Goal: Transaction & Acquisition: Purchase product/service

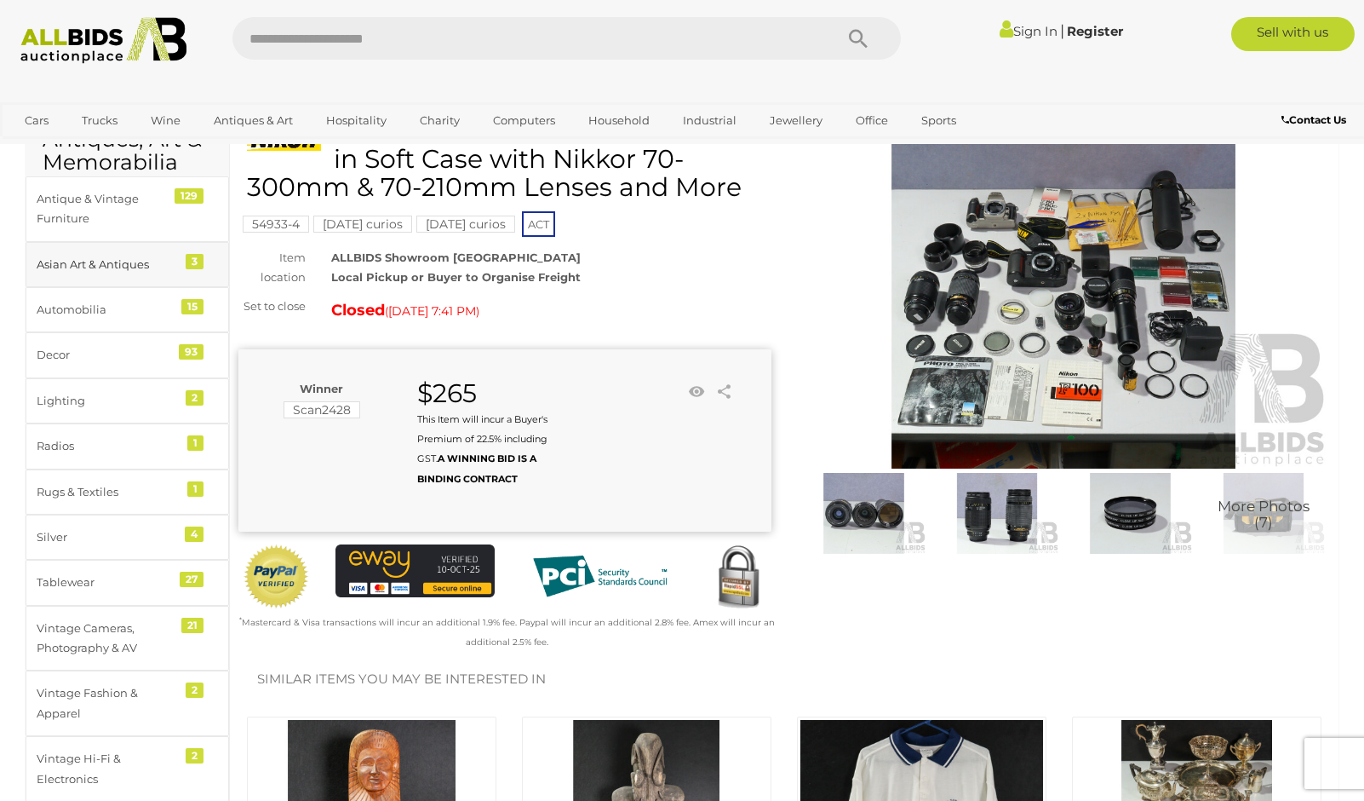
scroll to position [92, 0]
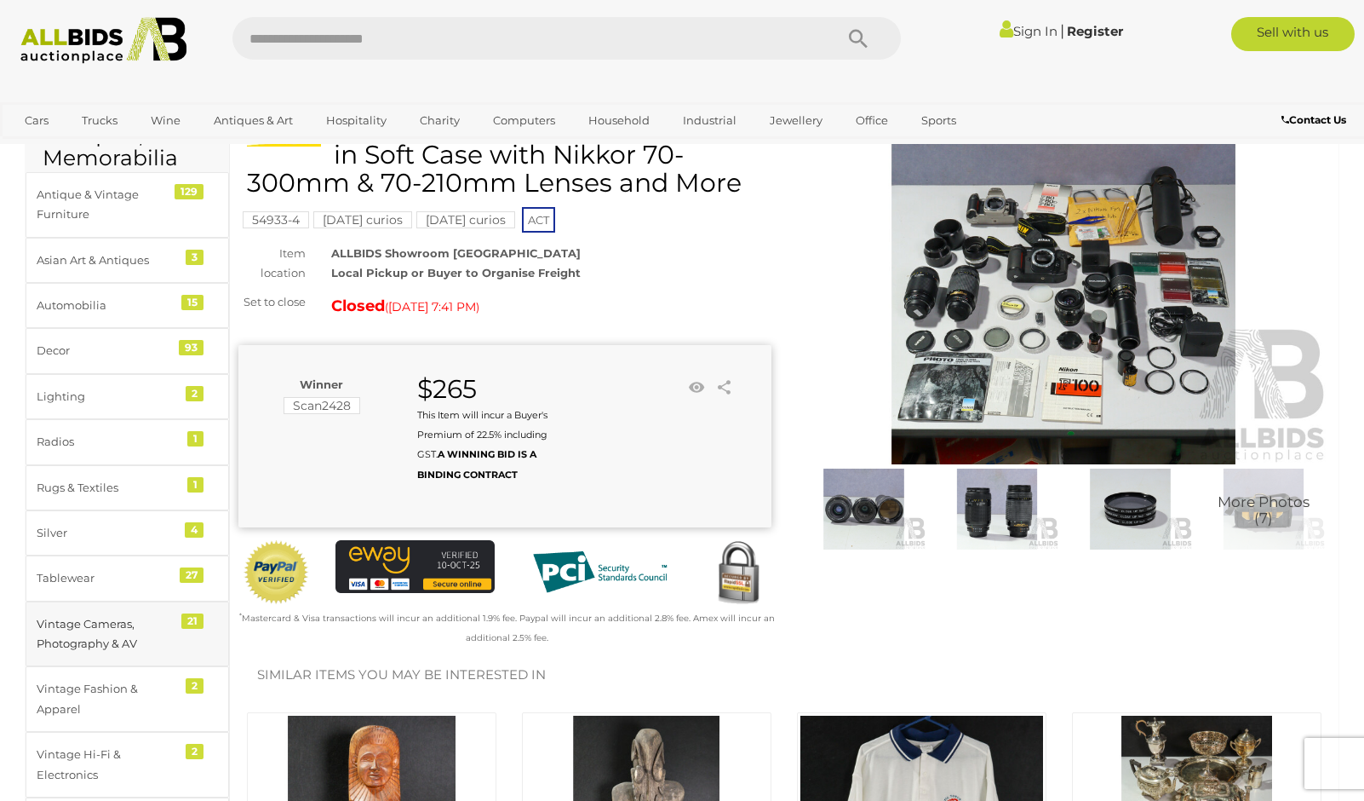
click at [118, 638] on div "Vintage Cameras, Photography & AV" at bounding box center [107, 634] width 141 height 40
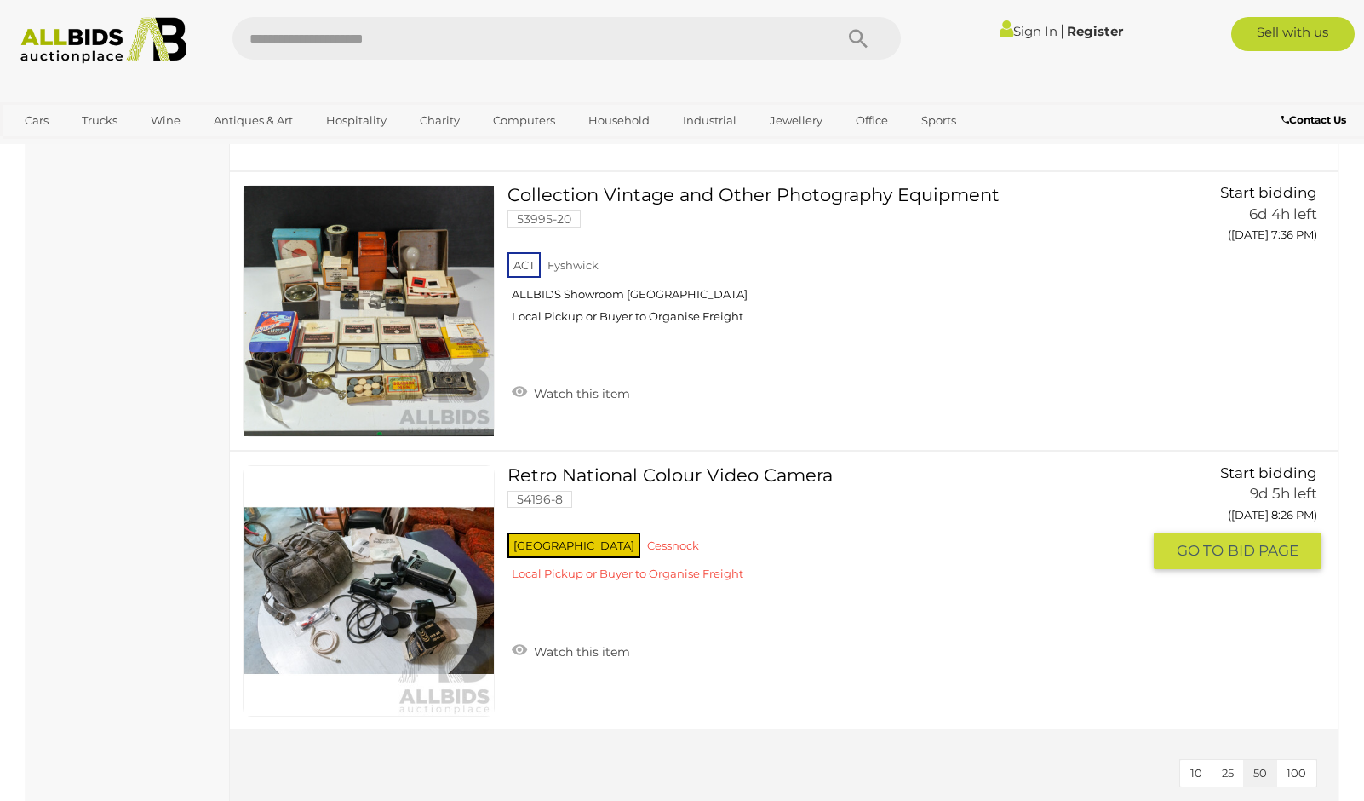
scroll to position [5454, 0]
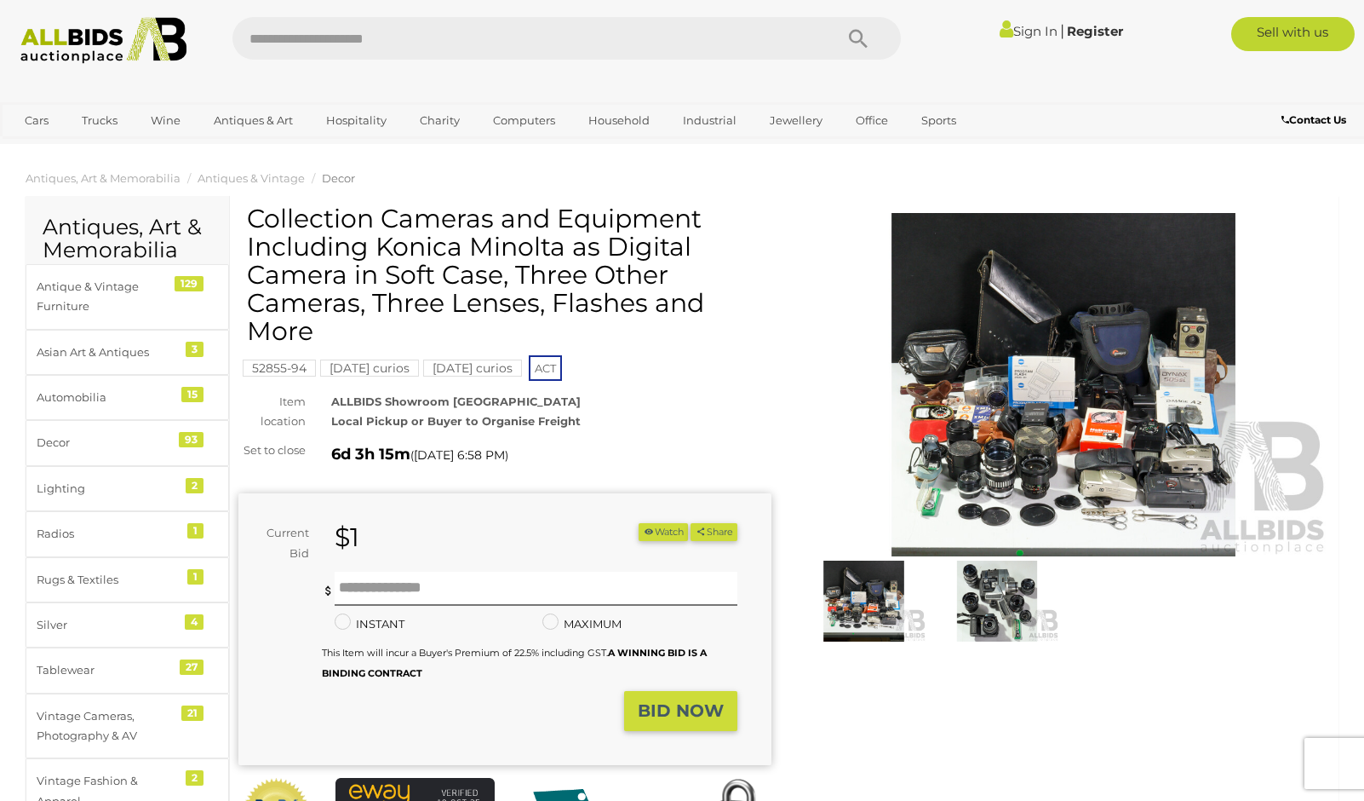
click at [1004, 397] on img at bounding box center [1063, 384] width 533 height 343
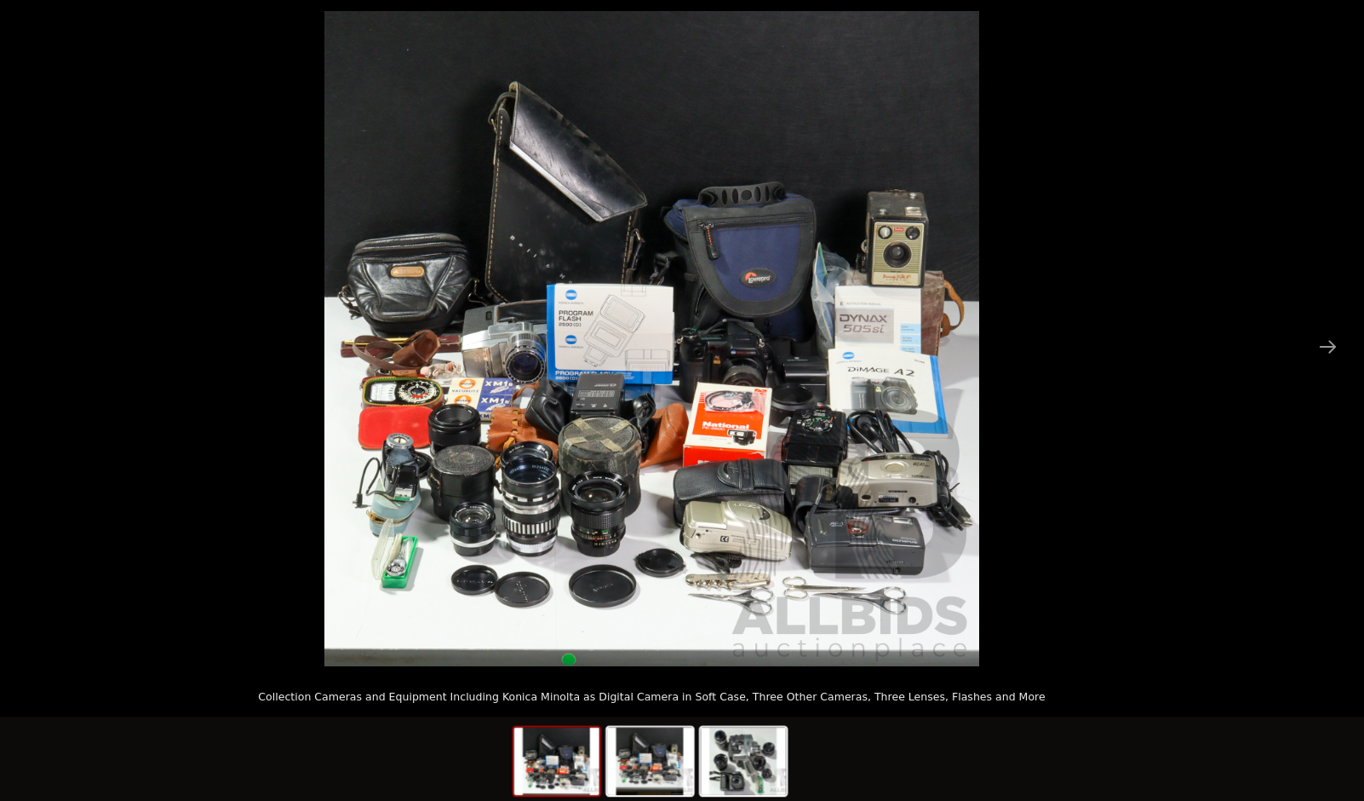
scroll to position [14, 0]
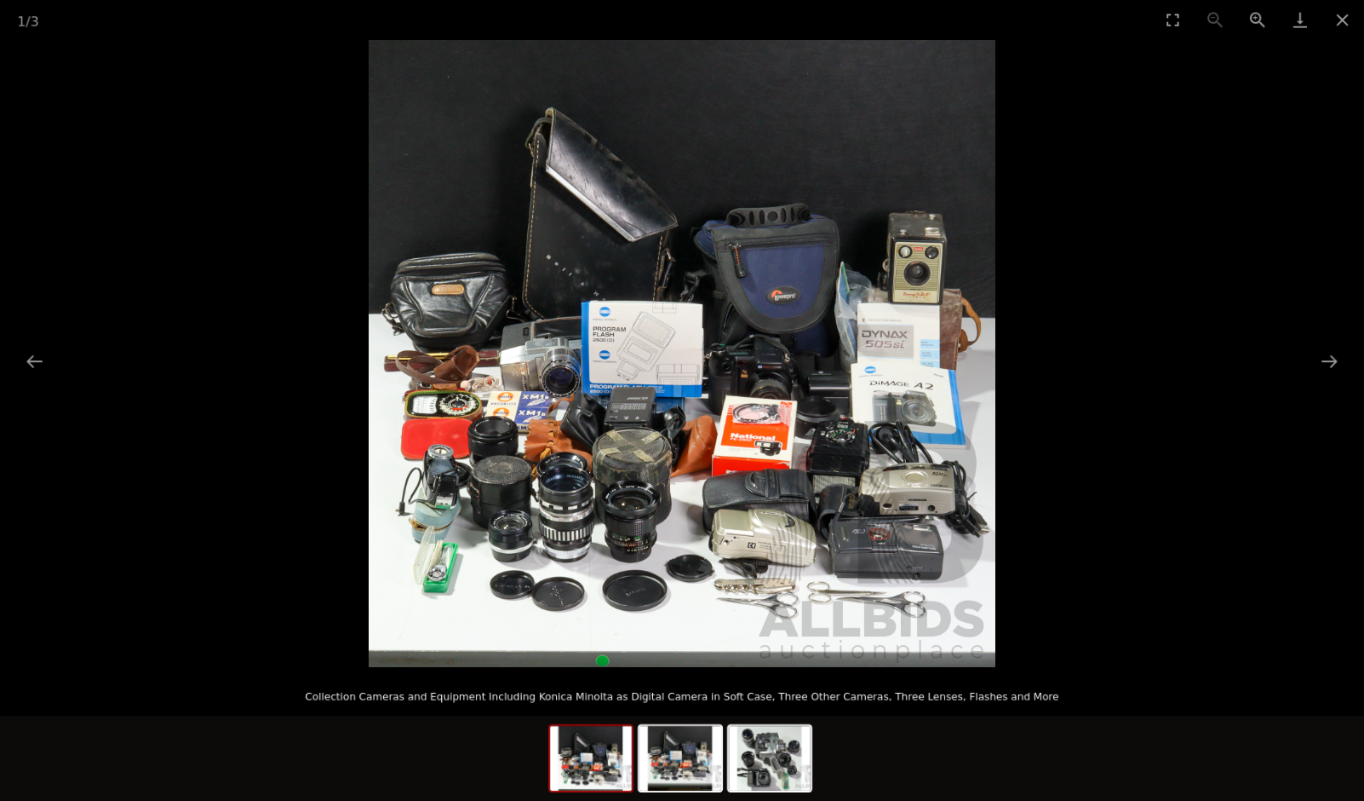
click at [1129, 267] on picture at bounding box center [682, 353] width 1364 height 627
click at [1347, 20] on button "Close gallery" at bounding box center [1343, 20] width 43 height 40
